Goal: Task Accomplishment & Management: Use online tool/utility

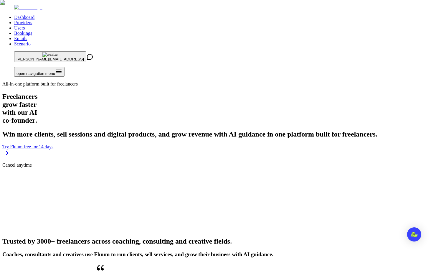
click at [25, 25] on link "Users" at bounding box center [19, 27] width 11 height 5
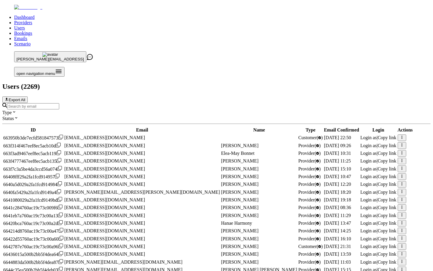
click at [59, 103] on input "Search by email" at bounding box center [33, 106] width 52 height 6
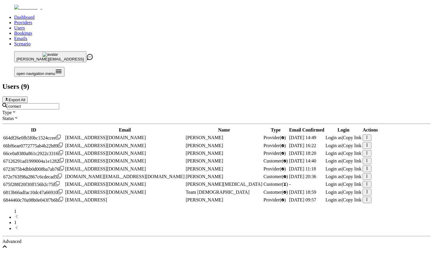
type input "[EMAIL_ADDRESS]"
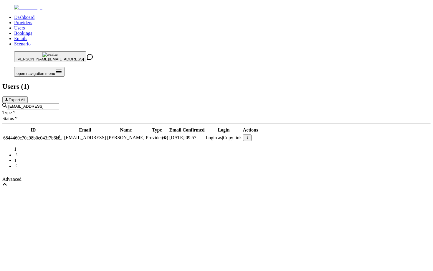
click at [222, 135] on span "Login as" at bounding box center [214, 137] width 17 height 5
